Goal: Task Accomplishment & Management: Manage account settings

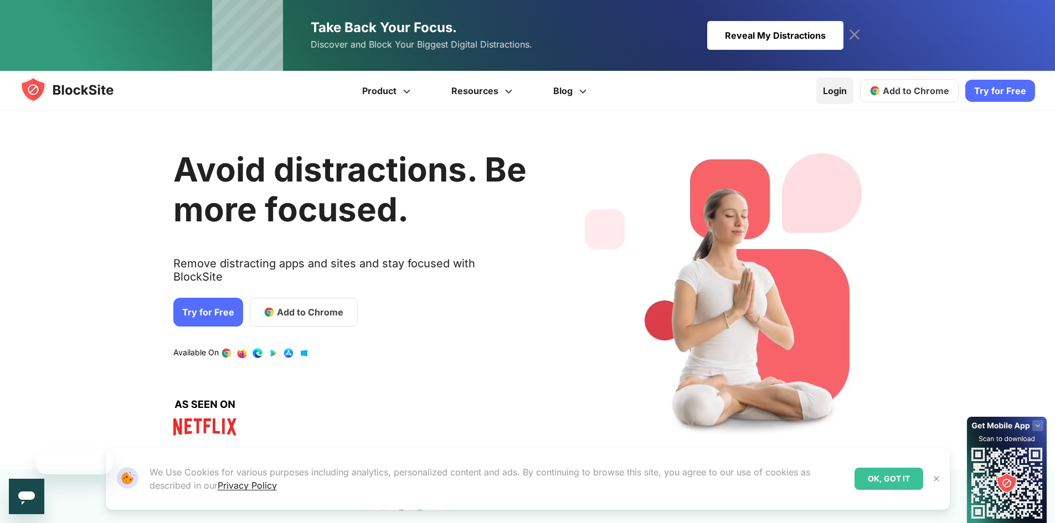
click at [841, 89] on link "Login" at bounding box center [834, 91] width 37 height 27
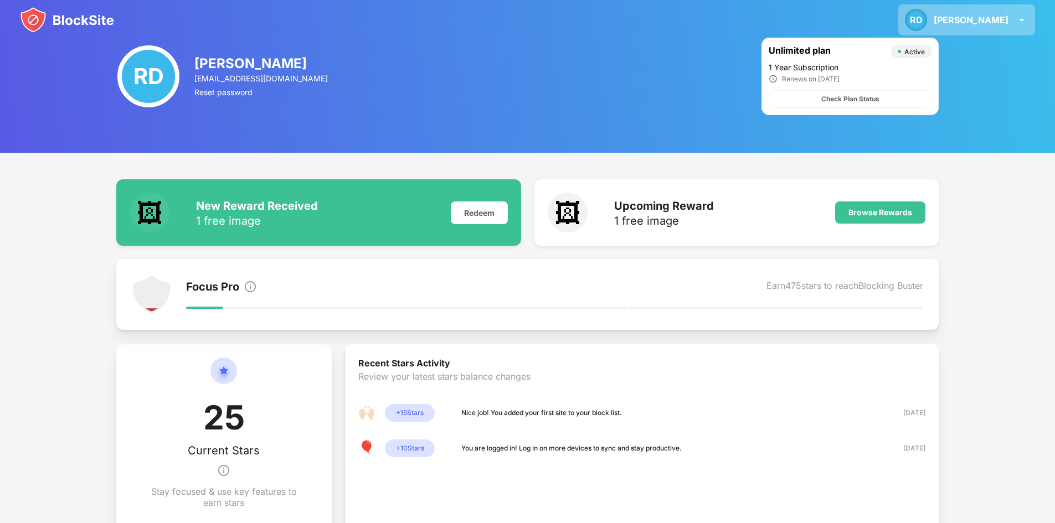
click at [927, 22] on div "RD" at bounding box center [916, 20] width 22 height 22
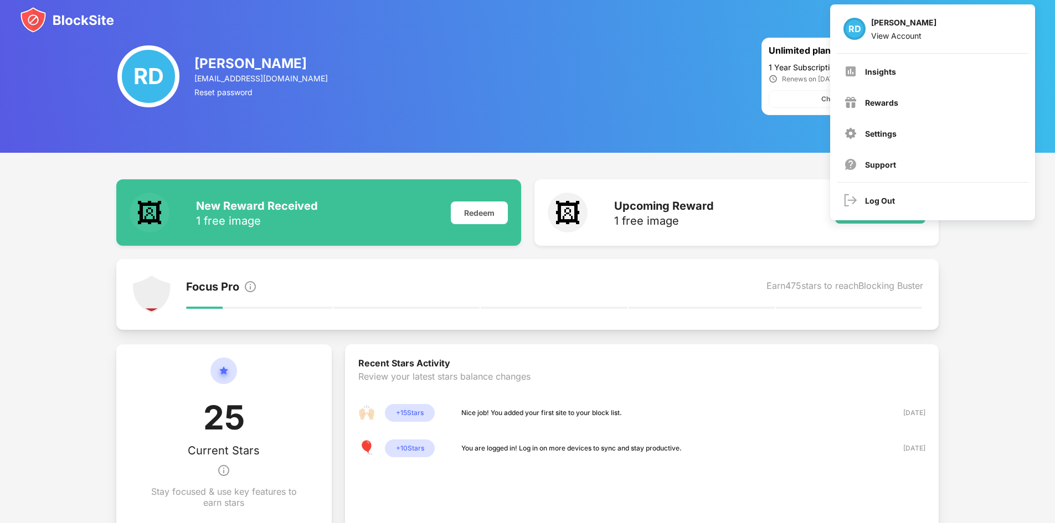
click at [963, 22] on div "RD Ronan Deasy View Account" at bounding box center [933, 28] width 192 height 35
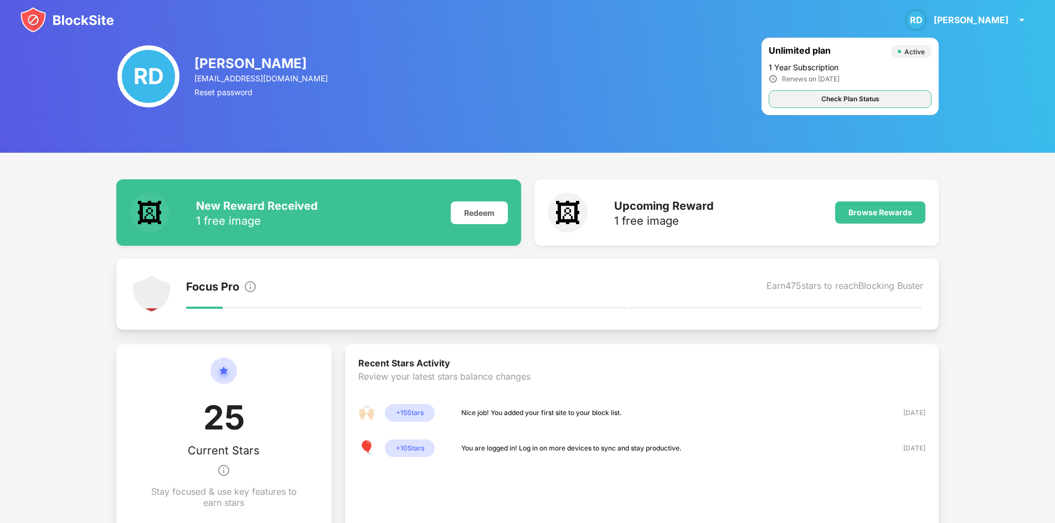
click at [849, 96] on div "Check Plan Status" at bounding box center [850, 99] width 58 height 11
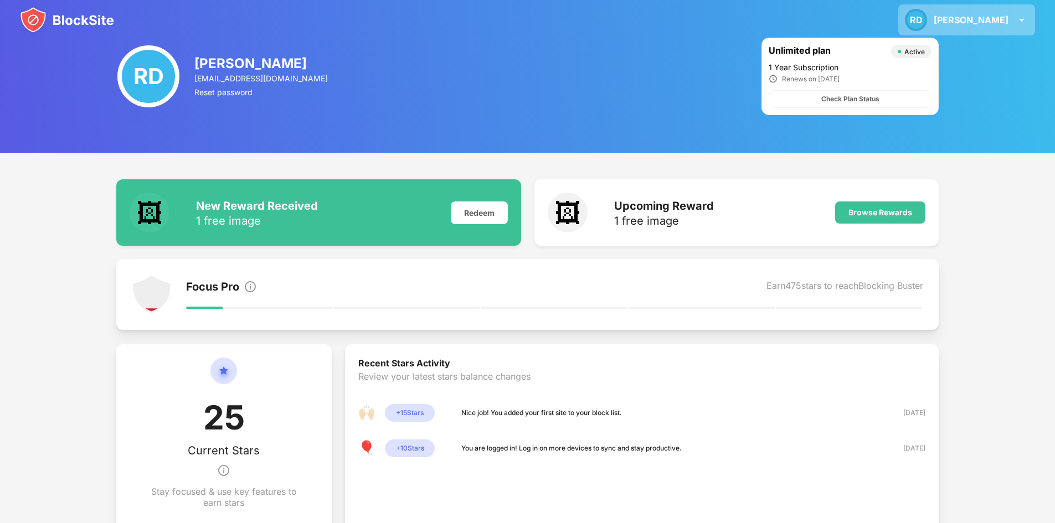
click at [1011, 15] on div "RD Ronan RD Ronan Deasy View Account Insights Rewards Settings Support Log Out" at bounding box center [966, 19] width 137 height 31
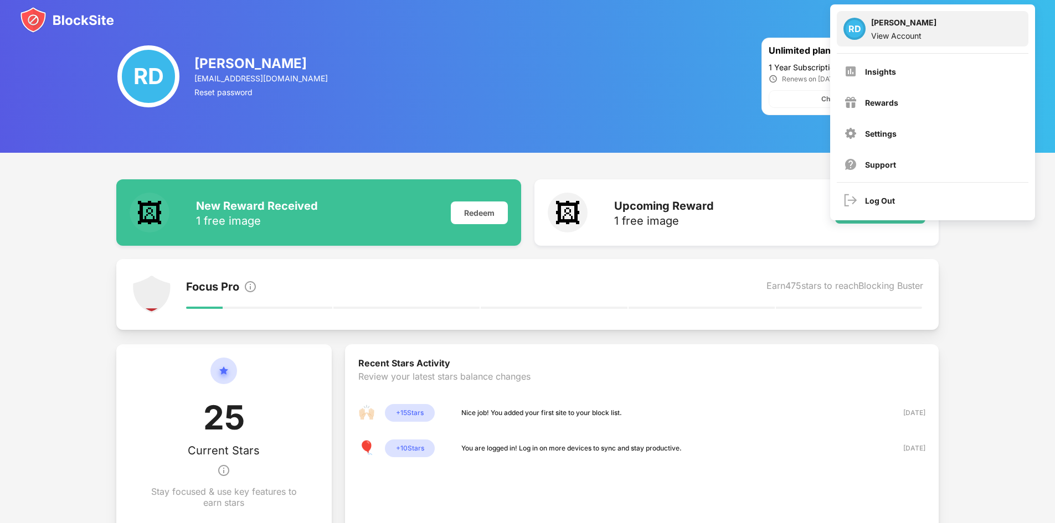
click at [873, 23] on div "[PERSON_NAME]" at bounding box center [903, 24] width 65 height 13
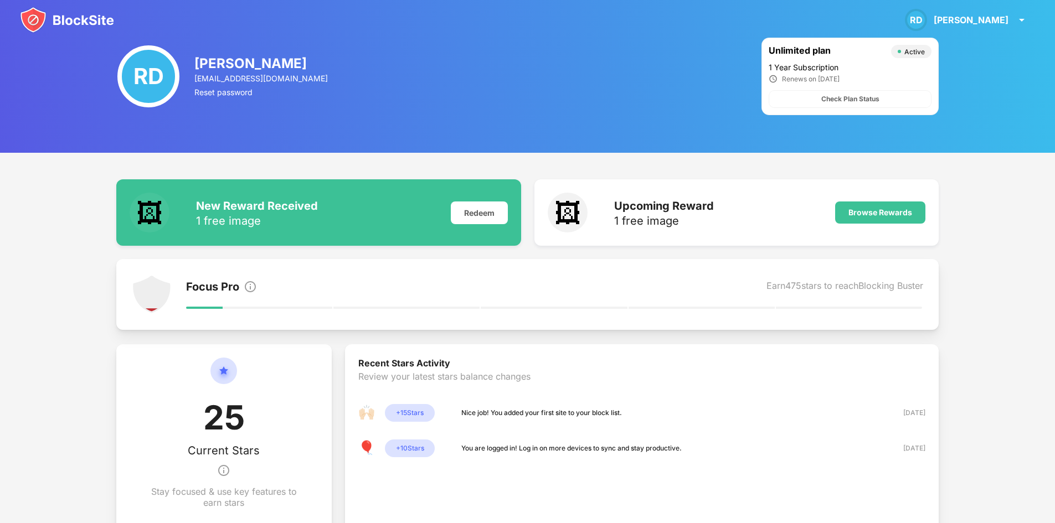
click at [82, 16] on img at bounding box center [67, 20] width 94 height 27
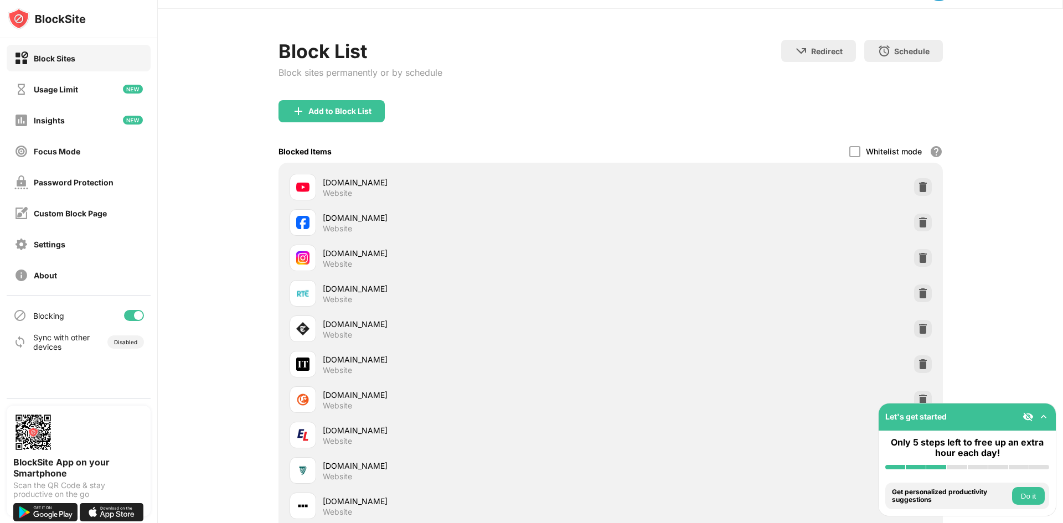
scroll to position [55, 0]
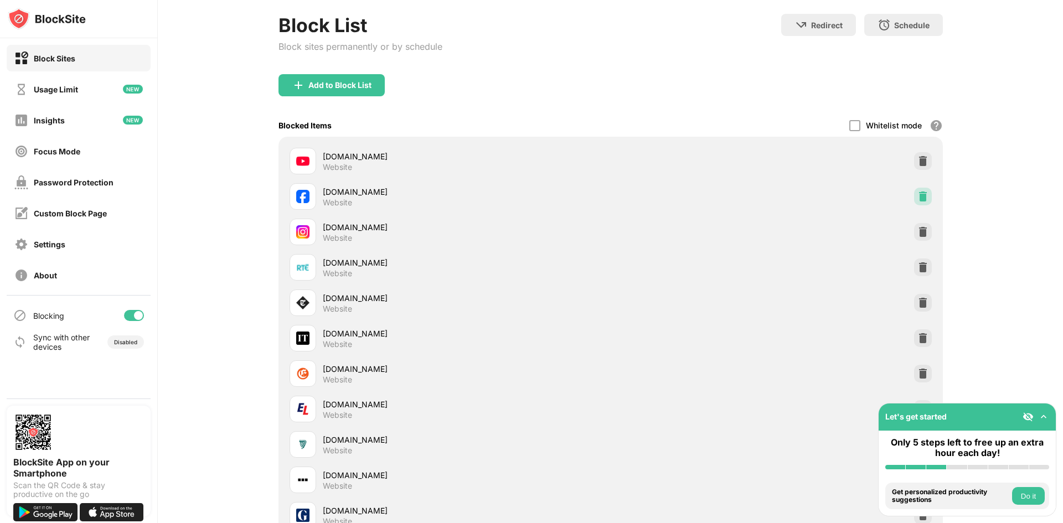
click at [917, 193] on img at bounding box center [922, 196] width 11 height 11
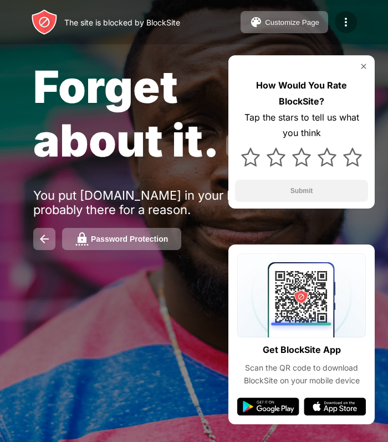
click at [349, 23] on img at bounding box center [345, 22] width 13 height 13
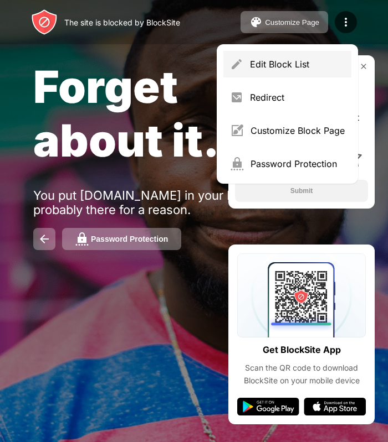
click at [307, 62] on div "Edit Block List" at bounding box center [297, 64] width 95 height 11
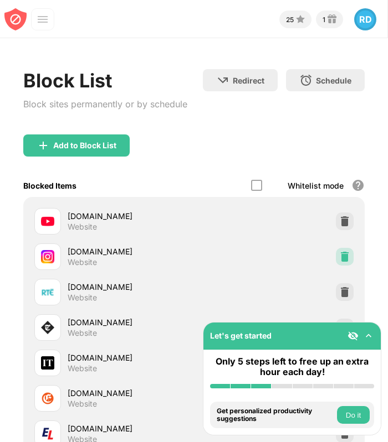
click at [339, 255] on img at bounding box center [344, 256] width 11 height 11
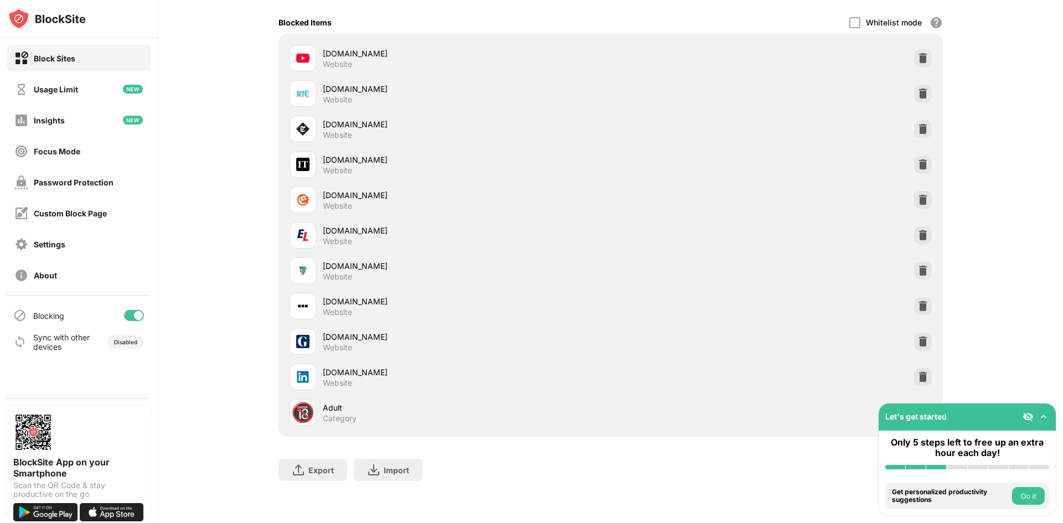
scroll to position [167, 0]
click at [918, 372] on img at bounding box center [922, 377] width 11 height 11
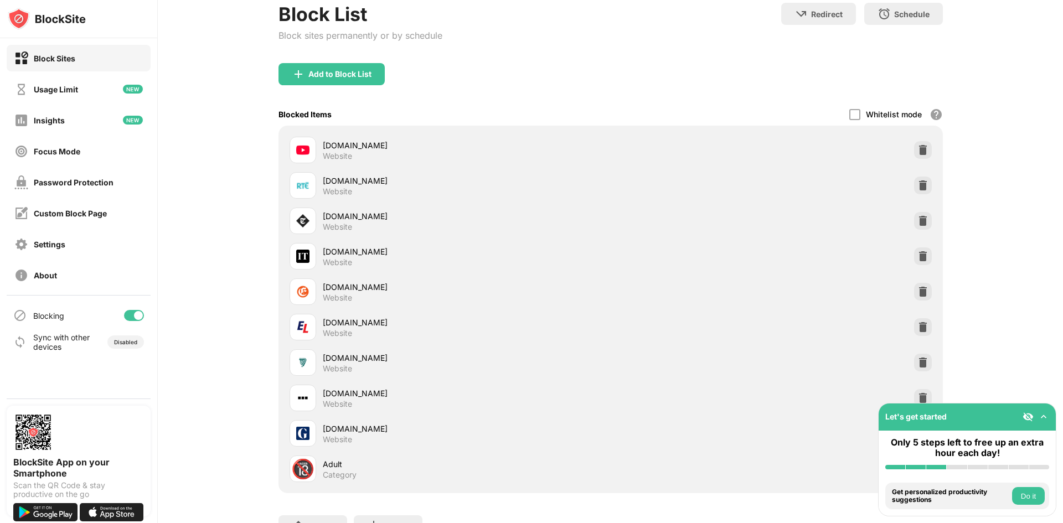
scroll to position [0, 0]
